Goal: Information Seeking & Learning: Learn about a topic

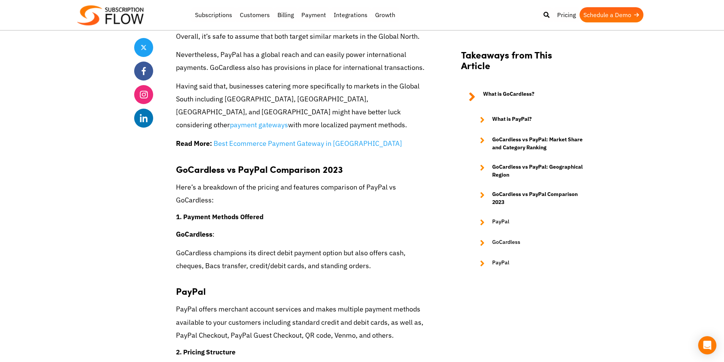
scroll to position [1329, 0]
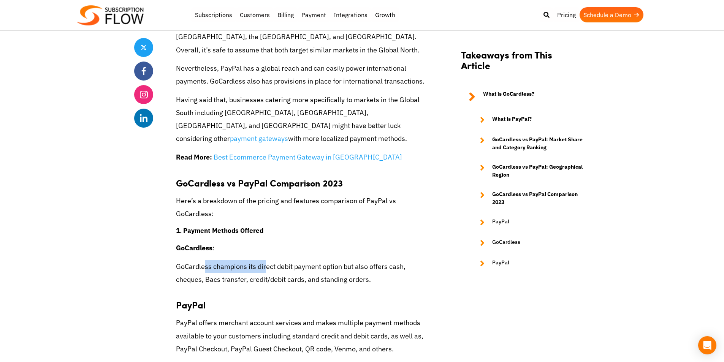
drag, startPoint x: 205, startPoint y: 220, endPoint x: 271, endPoint y: 217, distance: 66.6
click at [268, 260] on p "GoCardless champions its direct debit payment option but also offers cash, cheq…" at bounding box center [301, 273] width 251 height 26
click at [316, 260] on p "GoCardless champions its direct debit payment option but also offers cash, cheq…" at bounding box center [301, 273] width 251 height 26
drag, startPoint x: 205, startPoint y: 235, endPoint x: 266, endPoint y: 240, distance: 61.3
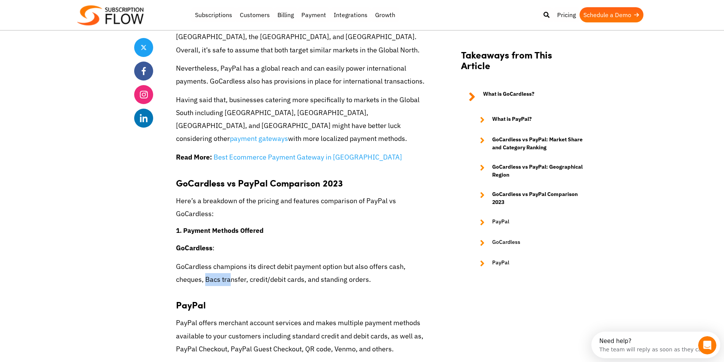
click at [262, 239] on div "Are you on the lookout for the right payment gateway to power payments for your…" at bounding box center [301, 123] width 251 height 2256
click at [280, 291] on h3 "PayPal" at bounding box center [301, 300] width 251 height 19
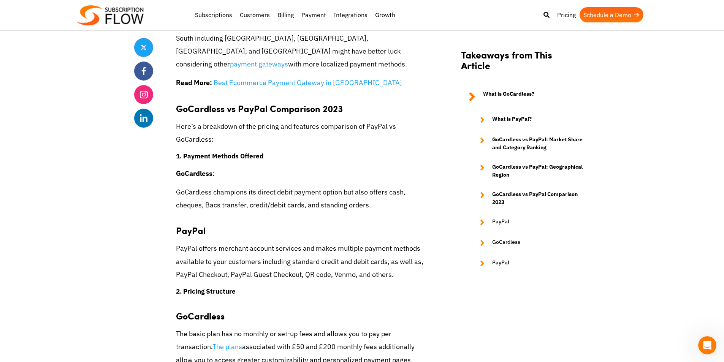
scroll to position [1405, 0]
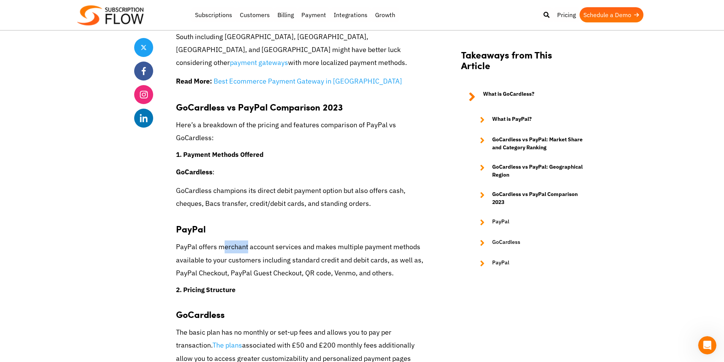
drag, startPoint x: 221, startPoint y: 202, endPoint x: 288, endPoint y: 210, distance: 67.7
click at [269, 240] on p "PayPal offers merchant account services and makes multiple payment methods avai…" at bounding box center [301, 259] width 251 height 39
click at [291, 240] on p "PayPal offers merchant account services and makes multiple payment methods avai…" at bounding box center [301, 259] width 251 height 39
drag, startPoint x: 209, startPoint y: 209, endPoint x: 253, endPoint y: 215, distance: 45.3
click at [229, 240] on p "PayPal offers merchant account services and makes multiple payment methods avai…" at bounding box center [301, 259] width 251 height 39
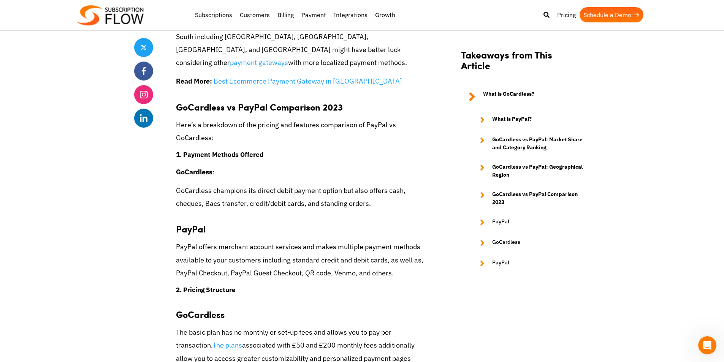
click at [272, 240] on p "PayPal offers merchant account services and makes multiple payment methods avai…" at bounding box center [301, 259] width 251 height 39
drag, startPoint x: 288, startPoint y: 226, endPoint x: 294, endPoint y: 226, distance: 6.1
click at [291, 240] on p "PayPal offers merchant account services and makes multiple payment methods avai…" at bounding box center [301, 259] width 251 height 39
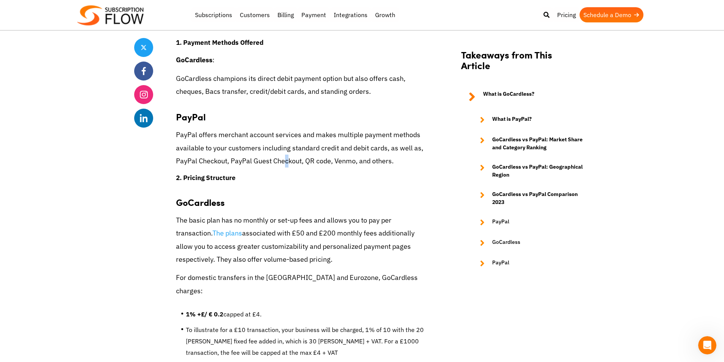
scroll to position [1557, 0]
